Goal: Task Accomplishment & Management: Complete application form

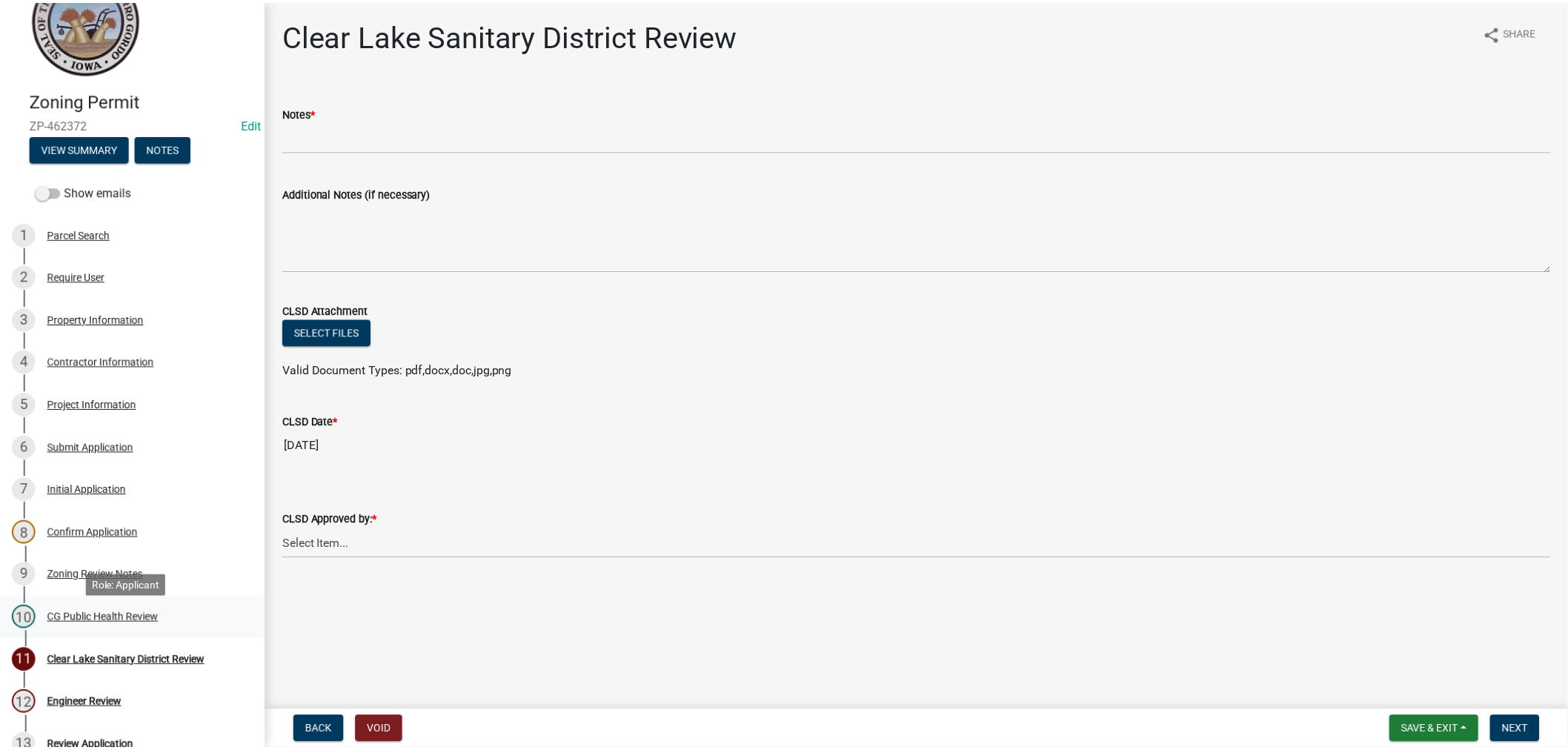
scroll to position [82, 0]
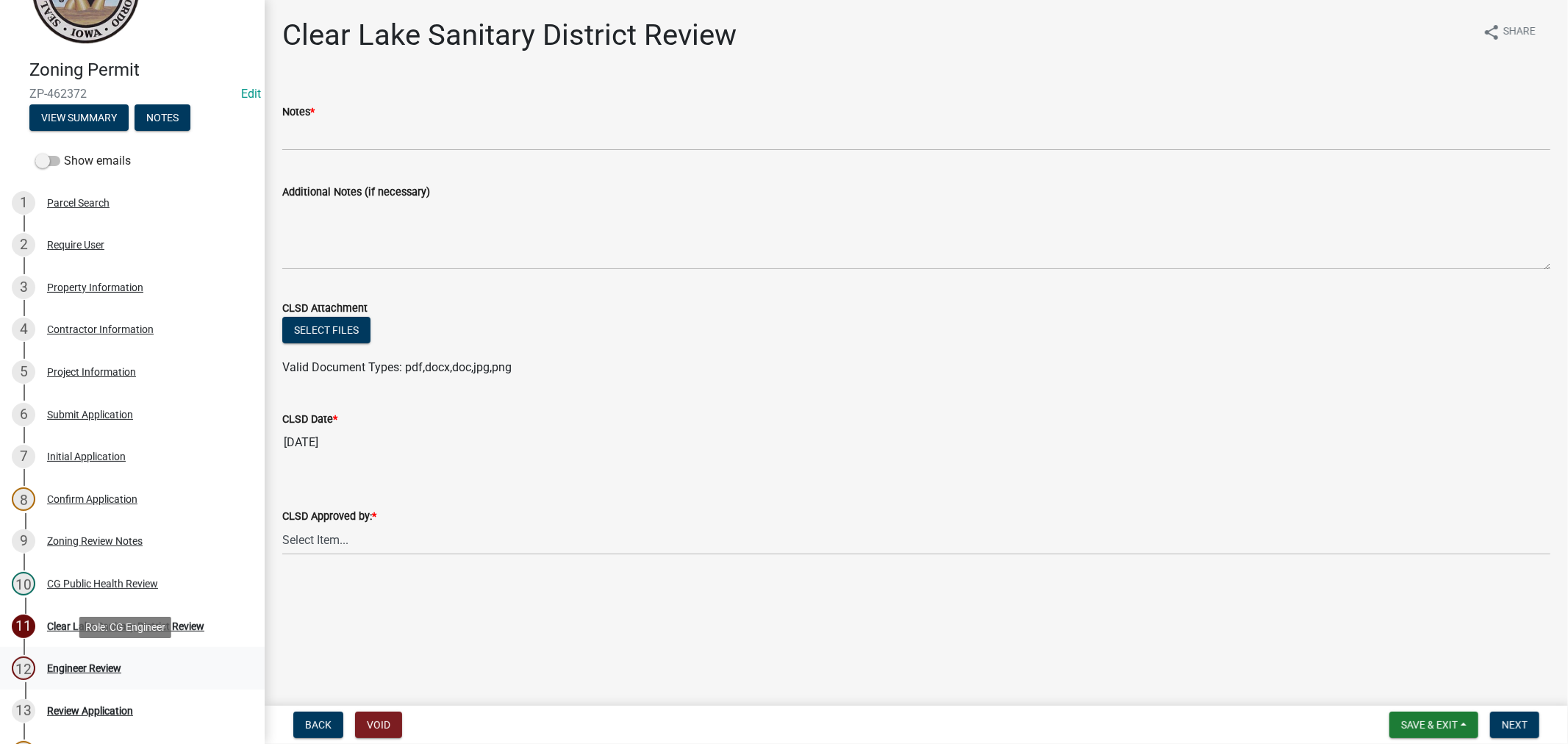
click at [111, 659] on div "12 Engineer Review" at bounding box center [126, 668] width 229 height 24
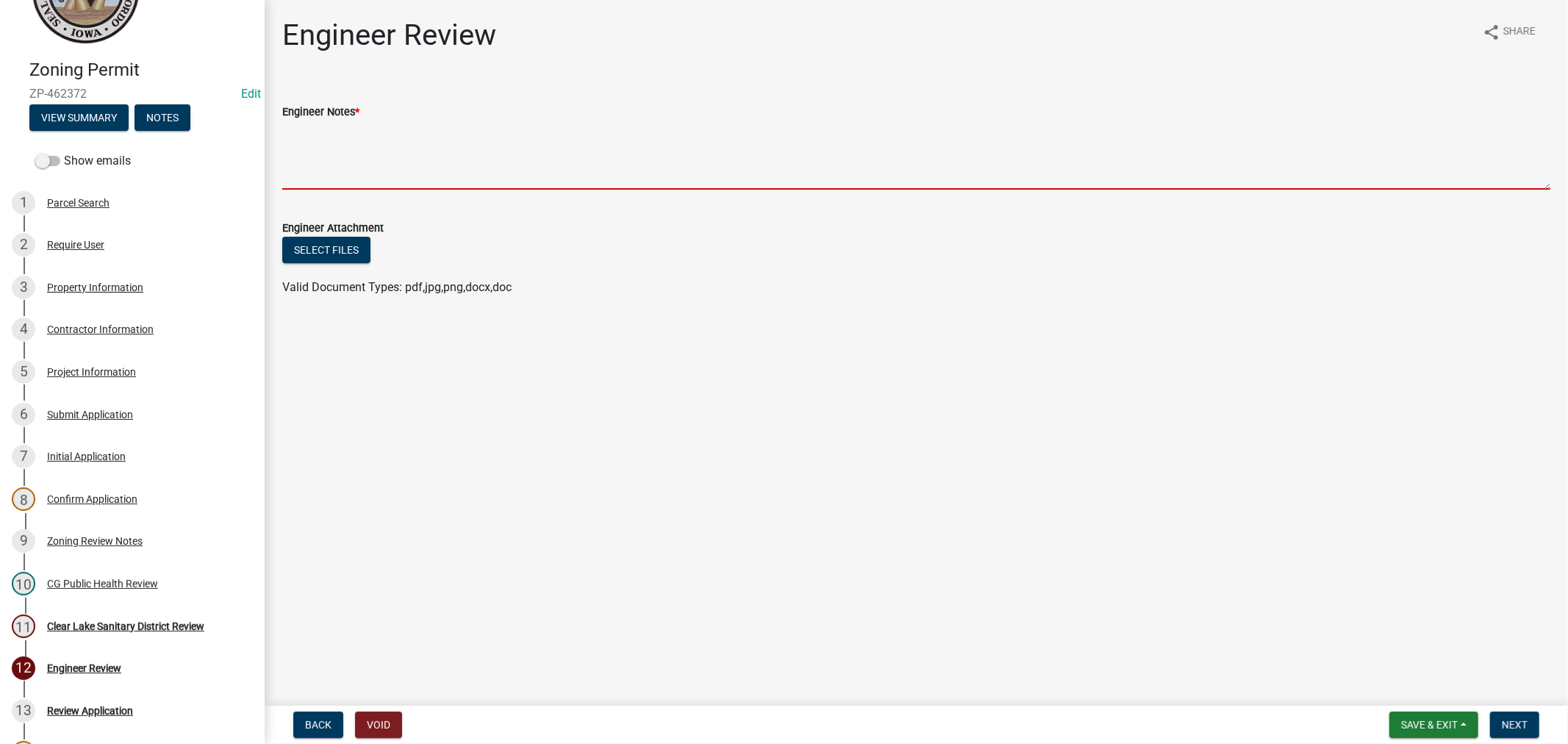
click at [402, 155] on textarea "Engineer Notes *" at bounding box center [916, 155] width 1268 height 69
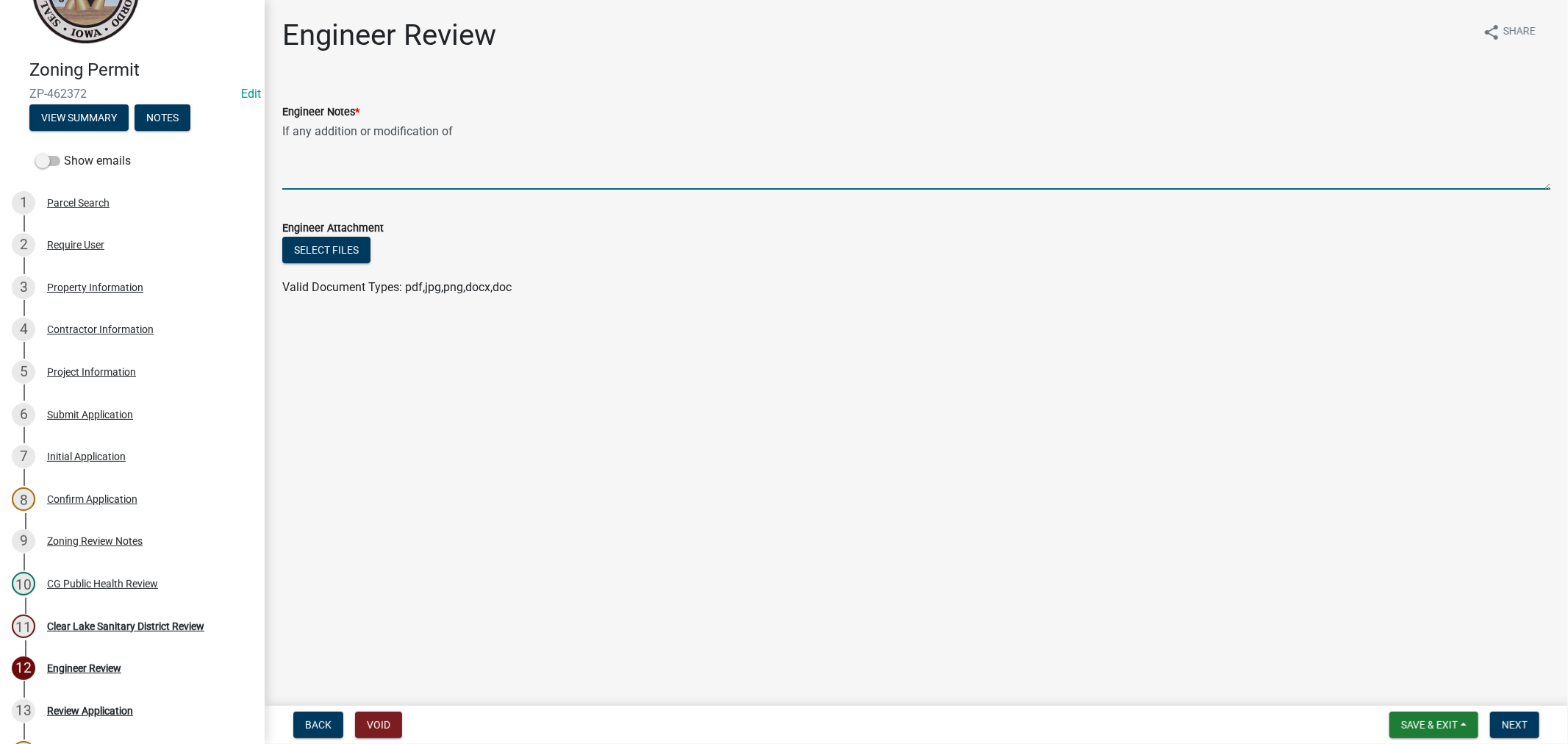
click at [472, 131] on textarea "If any addition or modification of" at bounding box center [916, 155] width 1268 height 69
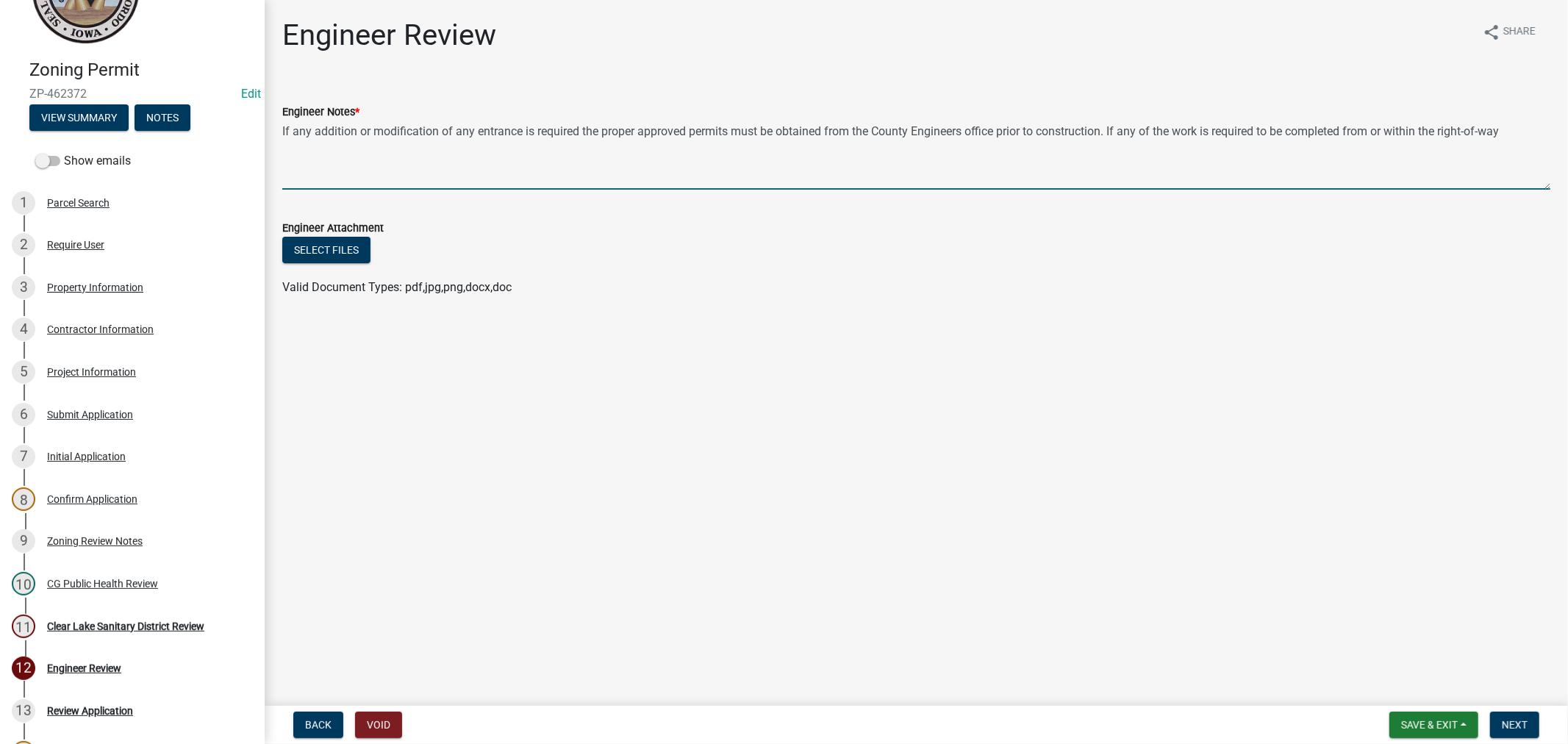
drag, startPoint x: 1108, startPoint y: 130, endPoint x: 578, endPoint y: 137, distance: 530.0
click at [578, 137] on textarea "If any addition or modification of any entrance is required the proper approved…" at bounding box center [916, 155] width 1268 height 69
click at [1541, 130] on textarea "If any addition or modification of any entrance is required the proper approved…" at bounding box center [916, 155] width 1268 height 69
paste textarea "the proper approved permits must be obtained from the County Engineers office p…"
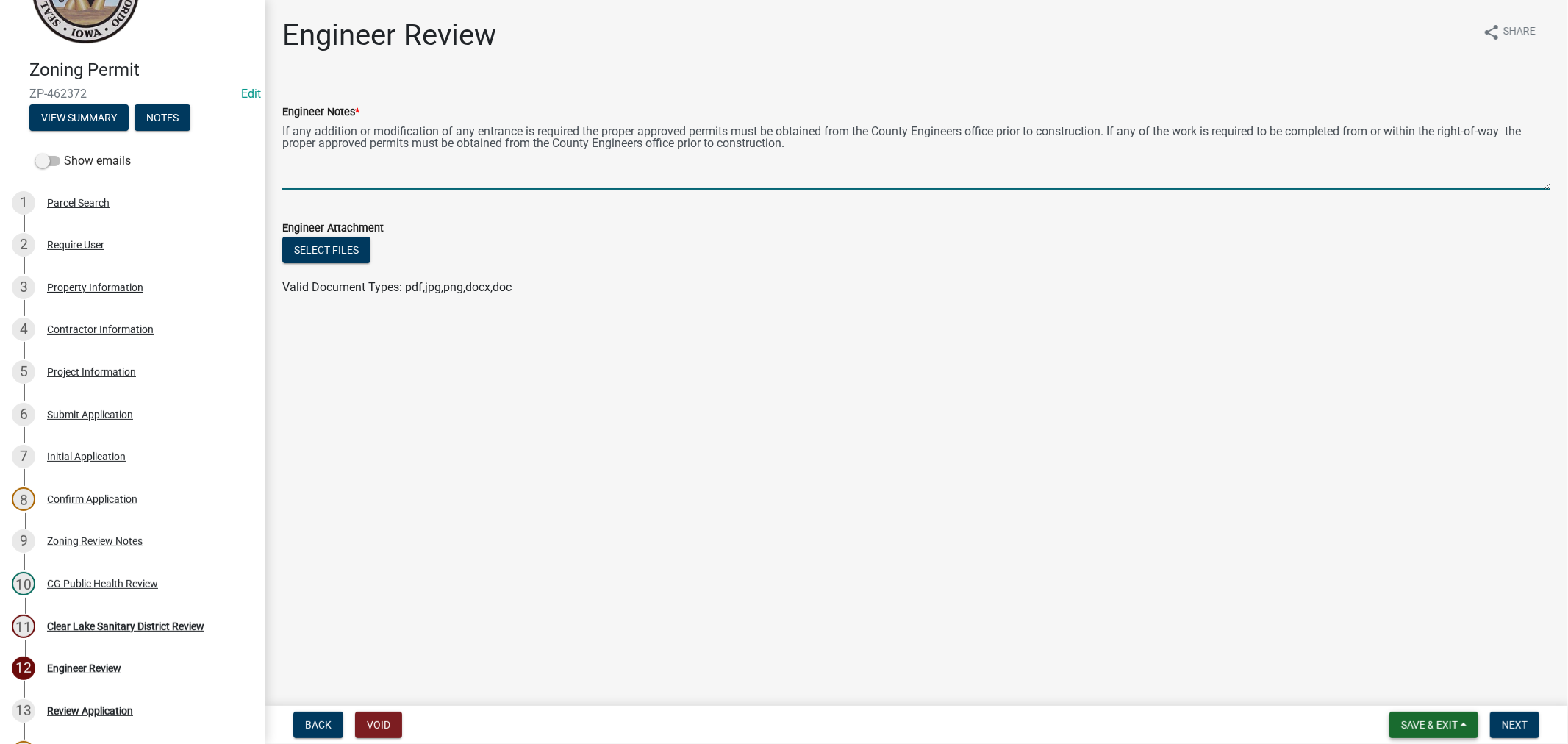
type textarea "If any addition or modification of any entrance is required the proper approved…"
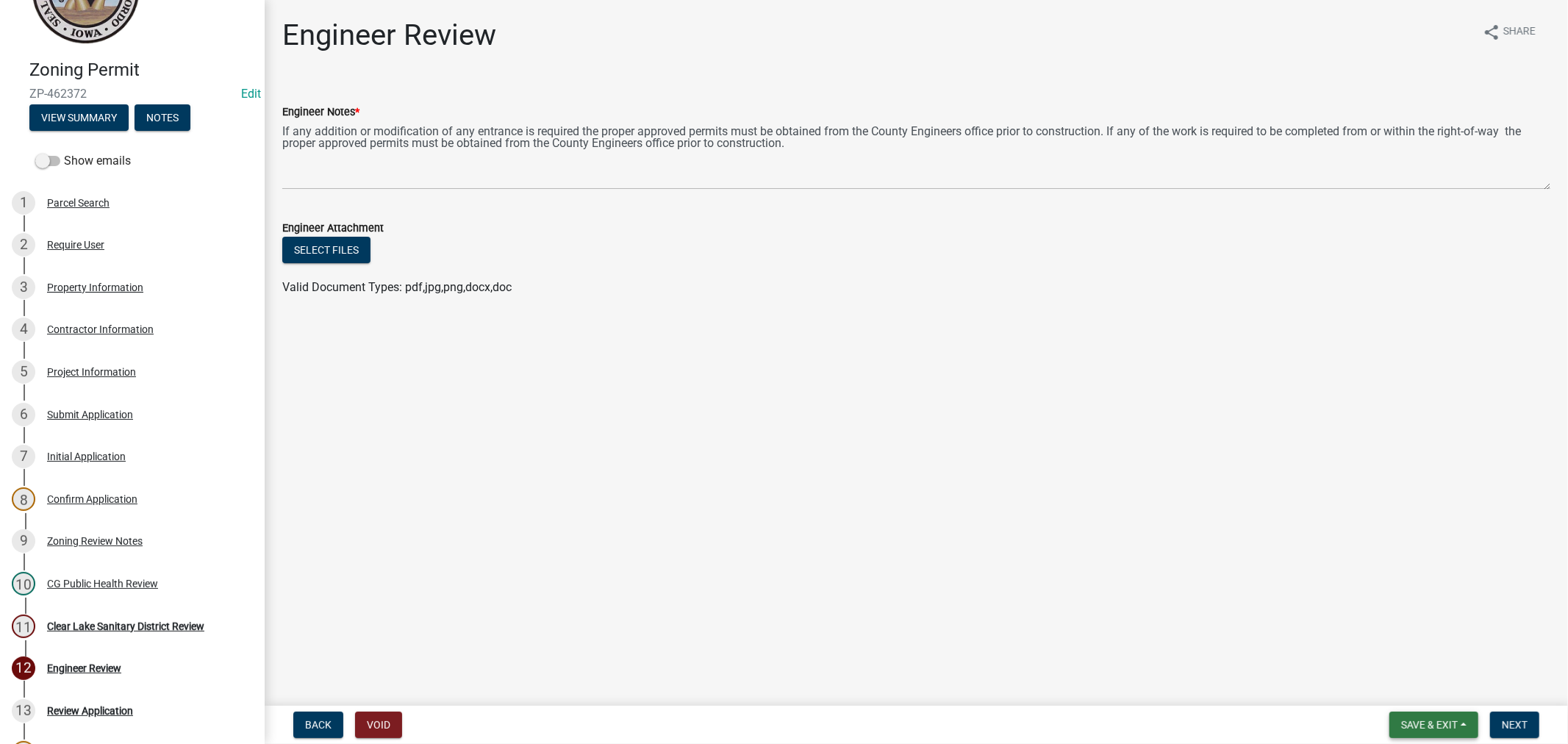
click at [1434, 722] on span "Save & Exit" at bounding box center [1429, 724] width 56 height 12
click at [1426, 643] on button "Save" at bounding box center [1419, 651] width 118 height 35
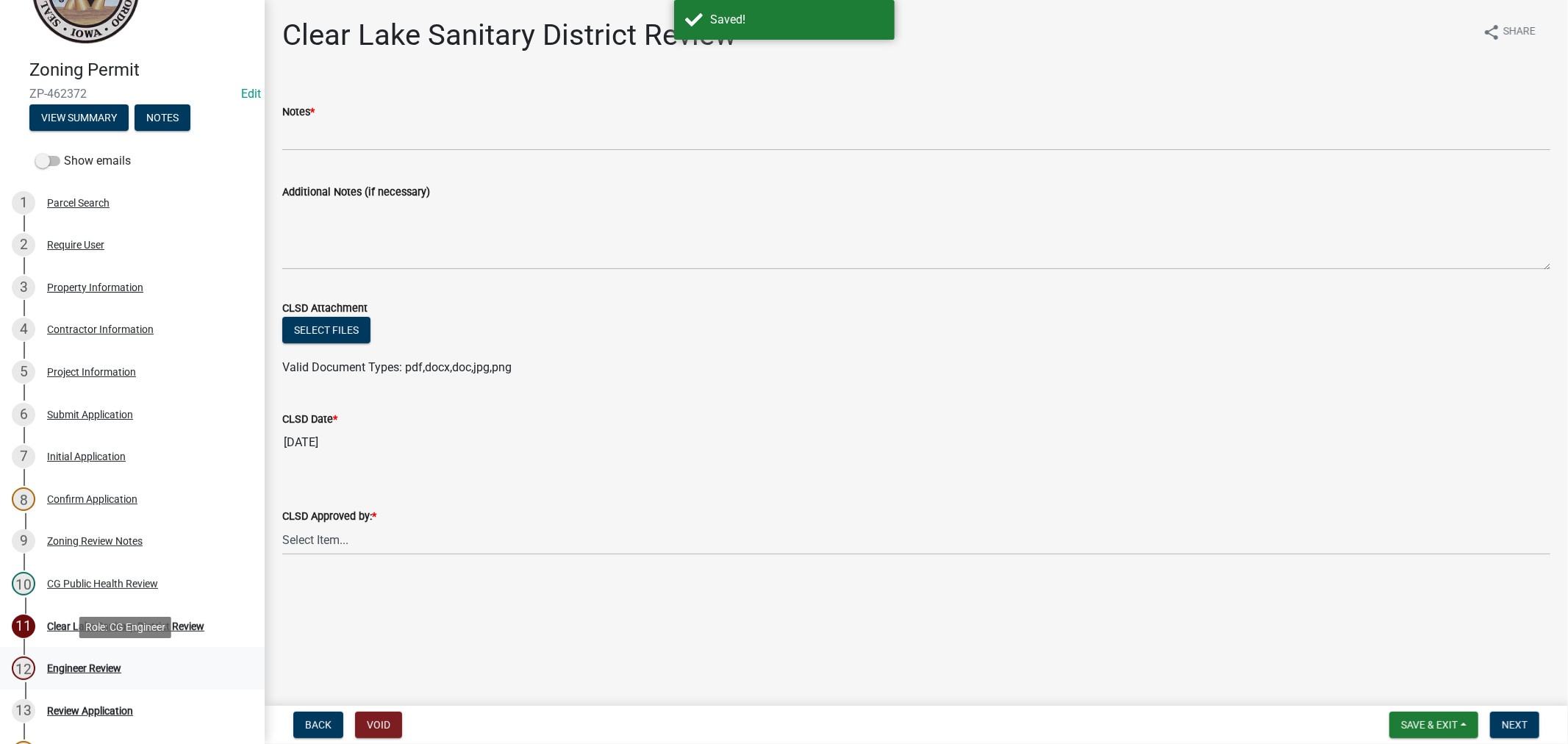
click at [104, 657] on div "12 Engineer Review" at bounding box center [126, 668] width 229 height 24
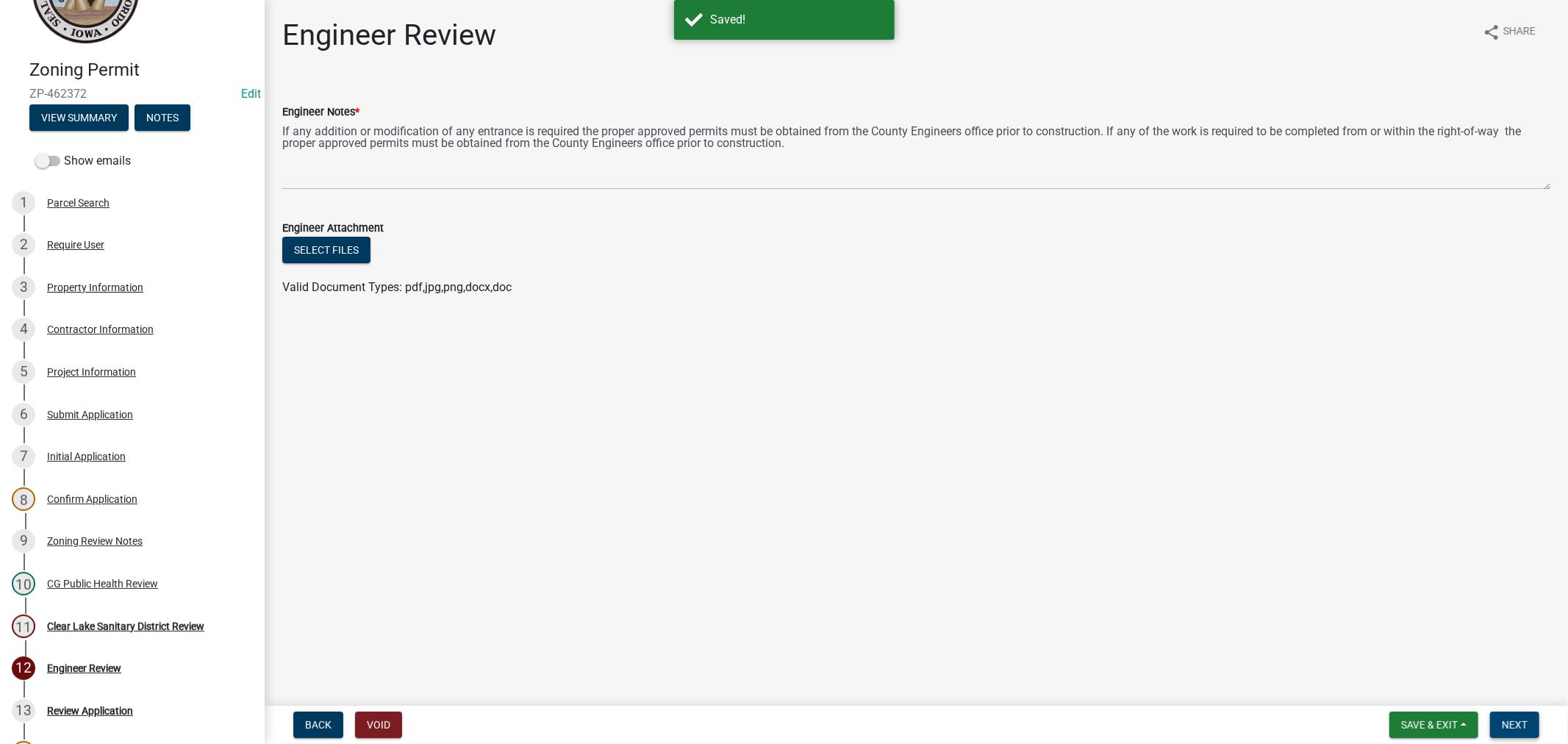
click at [1502, 719] on span "Next" at bounding box center [1514, 724] width 25 height 12
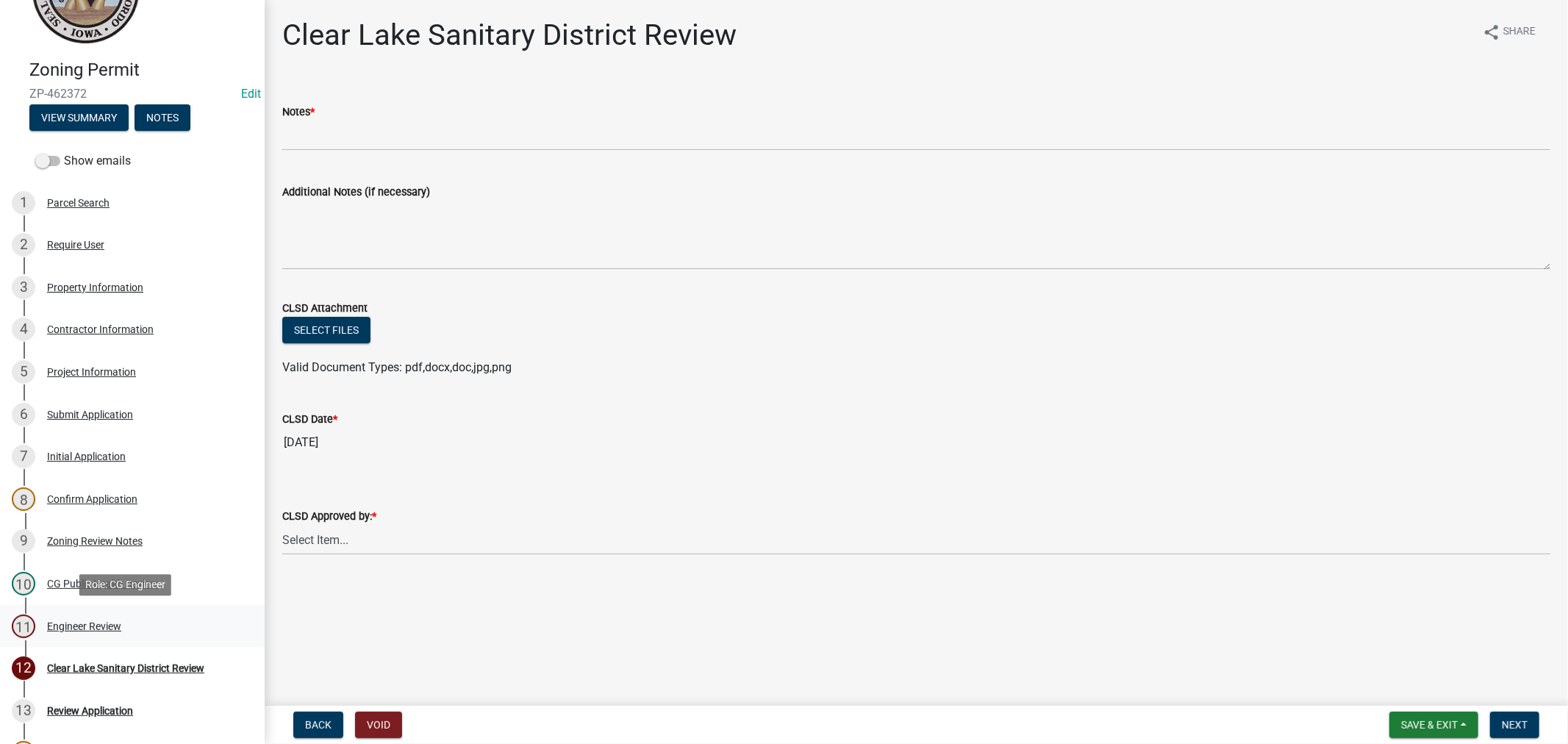
click at [180, 628] on div "11 Engineer Review" at bounding box center [126, 626] width 229 height 24
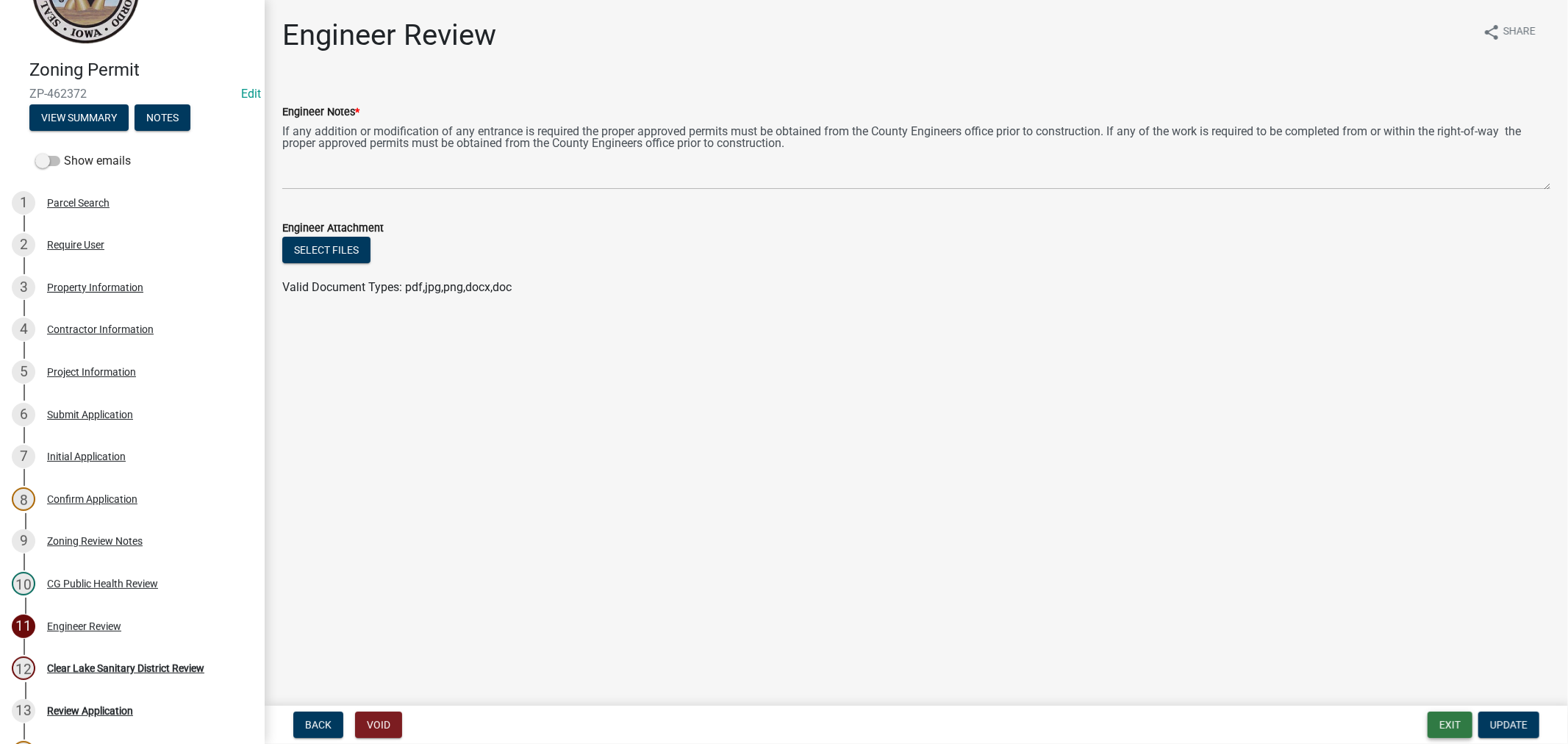
click at [1452, 714] on button "Exit" at bounding box center [1450, 725] width 45 height 26
